Goal: Task Accomplishment & Management: Use online tool/utility

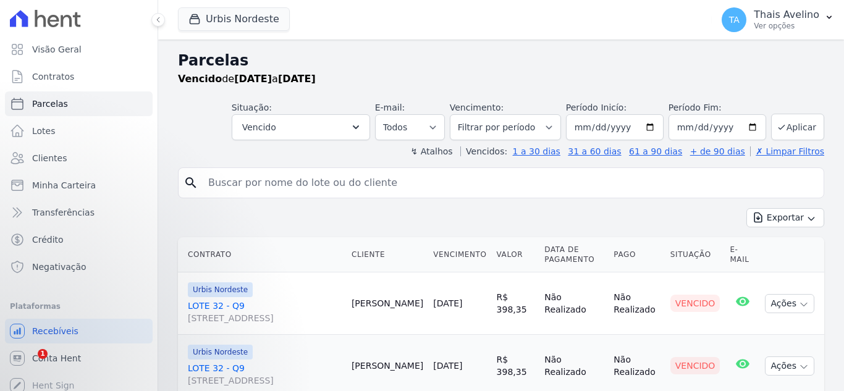
select select
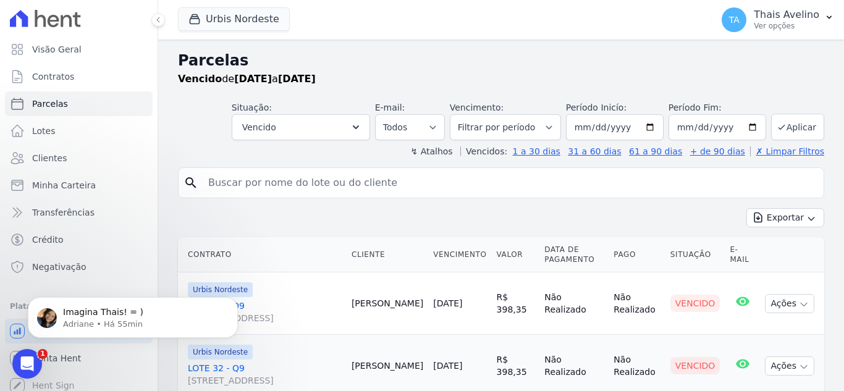
click at [477, 226] on div "Exportar Exportar PDF Exportar CSV" at bounding box center [501, 222] width 647 height 29
click at [786, 211] on button "Exportar" at bounding box center [786, 217] width 78 height 19
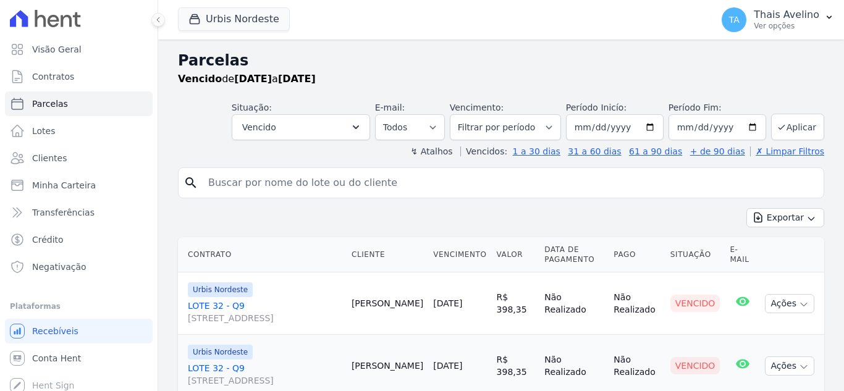
select select
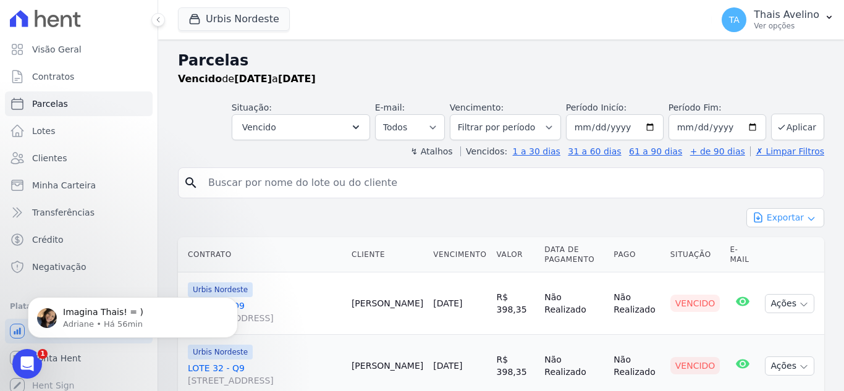
click at [807, 218] on icon "button" at bounding box center [812, 219] width 10 height 10
click at [789, 262] on span "Exportar CSV" at bounding box center [785, 268] width 66 height 12
click at [91, 321] on p "Adriane • Há 58min" at bounding box center [142, 324] width 159 height 11
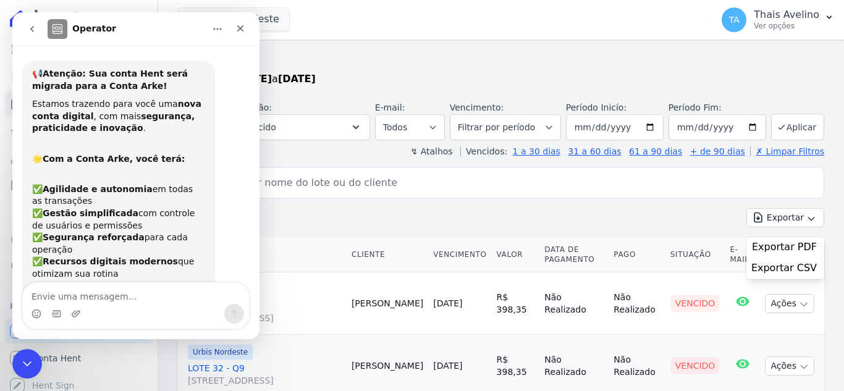
scroll to position [11, 0]
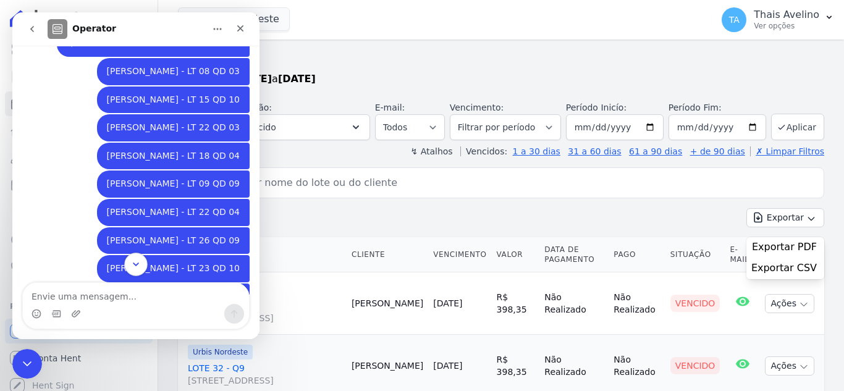
click at [140, 270] on icon "Scroll to bottom" at bounding box center [135, 264] width 11 height 11
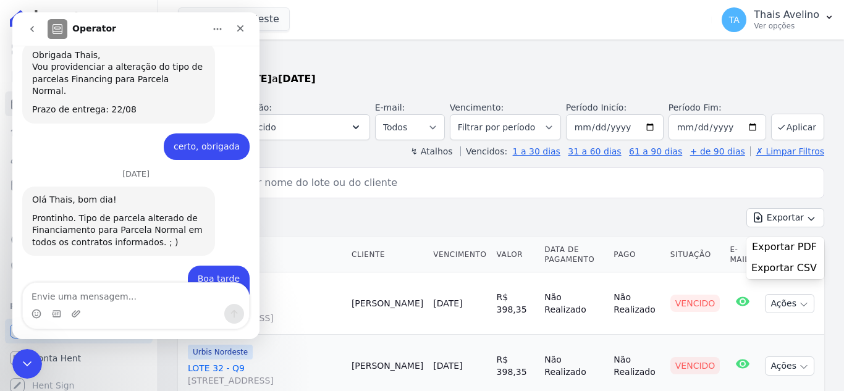
scroll to position [1523, 0]
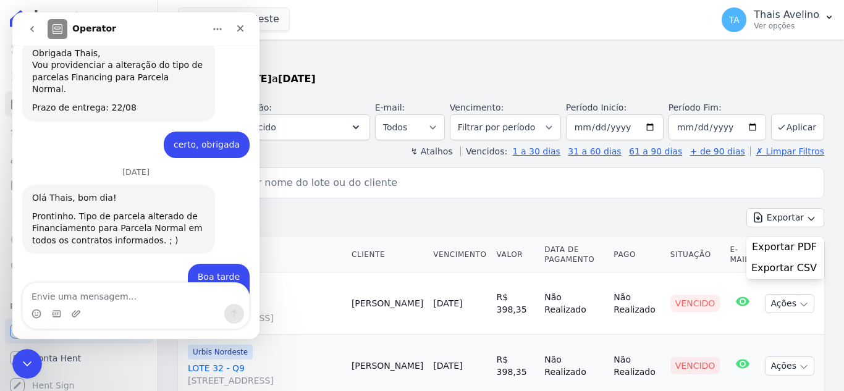
click at [376, 75] on div "Vencido de [DATE] a [DATE]" at bounding box center [501, 79] width 647 height 15
drag, startPoint x: 23, startPoint y: 361, endPoint x: 56, endPoint y: 636, distance: 277.0
click at [22, 360] on icon "Fechar mensagem da Intercom" at bounding box center [25, 362] width 9 height 5
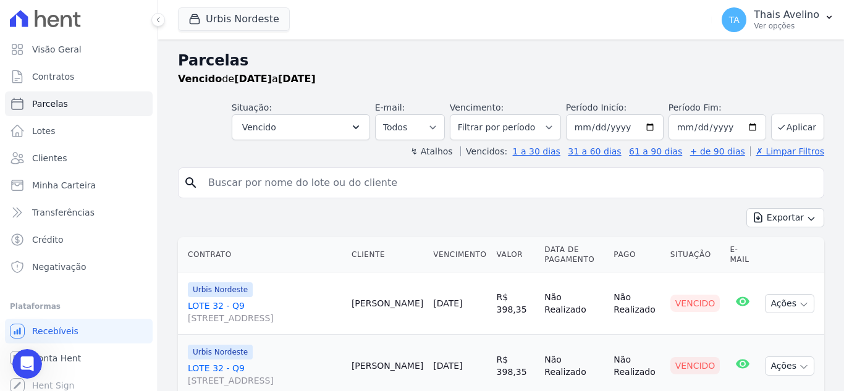
scroll to position [1485, 0]
